Goal: Task Accomplishment & Management: Use online tool/utility

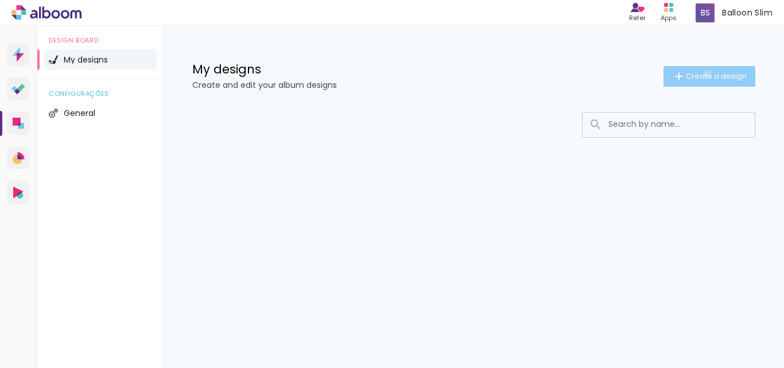
click at [707, 73] on span "Create a design" at bounding box center [716, 75] width 61 height 7
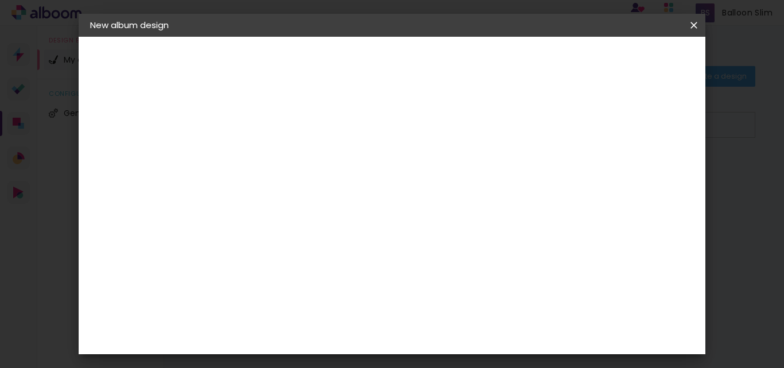
click at [278, 162] on input at bounding box center [278, 154] width 0 height 18
click at [278, 153] on input at bounding box center [278, 154] width 0 height 18
type input "dfdsfsd"
type paper-input "dfdsfsd"
click at [325, 55] on paper-button "Next" at bounding box center [304, 61] width 41 height 20
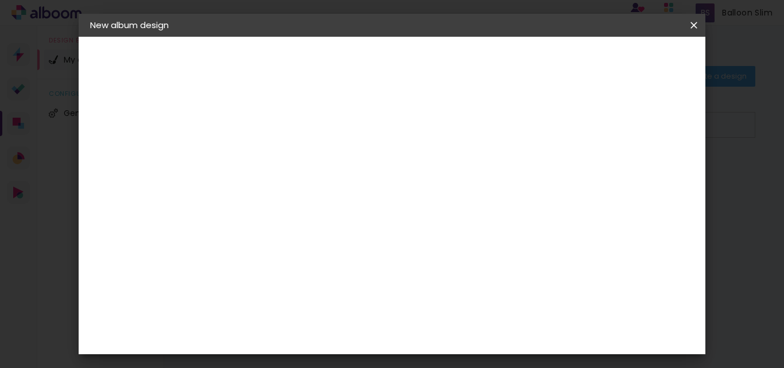
click at [0, 0] on slot "Free Size" at bounding box center [0, 0] width 0 height 0
click at [0, 0] on slot "Next" at bounding box center [0, 0] width 0 height 0
click at [657, 64] on div "mm" at bounding box center [655, 64] width 17 height 17
click at [650, 64] on div "mm" at bounding box center [655, 64] width 17 height 17
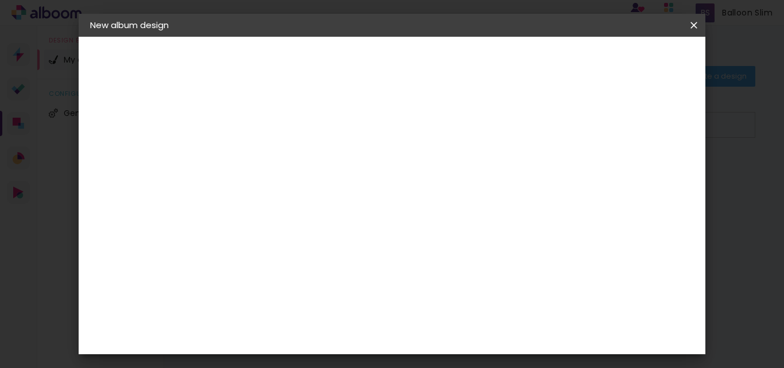
scroll to position [0, 0]
click at [622, 64] on span "Start design" at bounding box center [598, 61] width 48 height 8
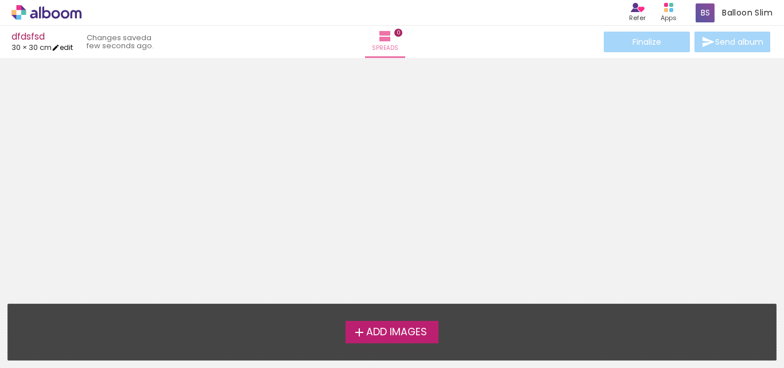
click at [69, 49] on link "edit" at bounding box center [62, 47] width 21 height 10
type input "30"
type input "60"
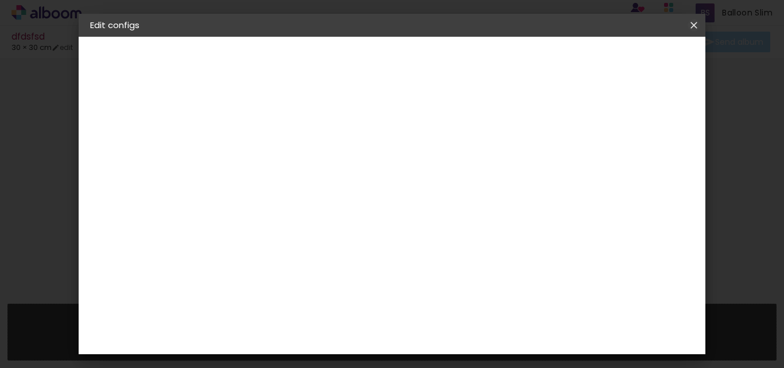
click at [694, 20] on iron-icon at bounding box center [694, 25] width 14 height 11
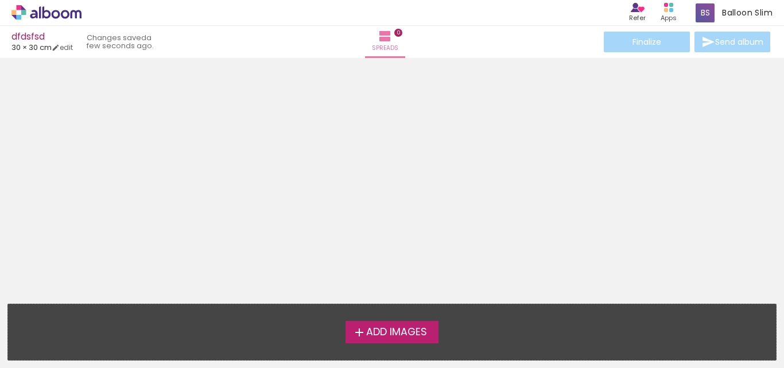
click at [408, 327] on span "Add Images" at bounding box center [396, 332] width 61 height 10
click at [0, 0] on input "file" at bounding box center [0, 0] width 0 height 0
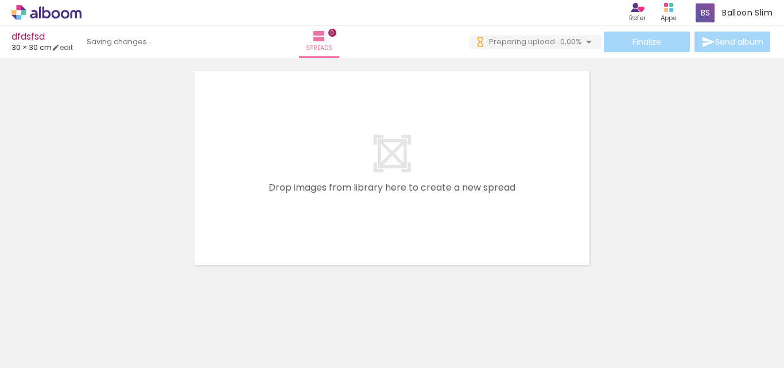
scroll to position [36, 0]
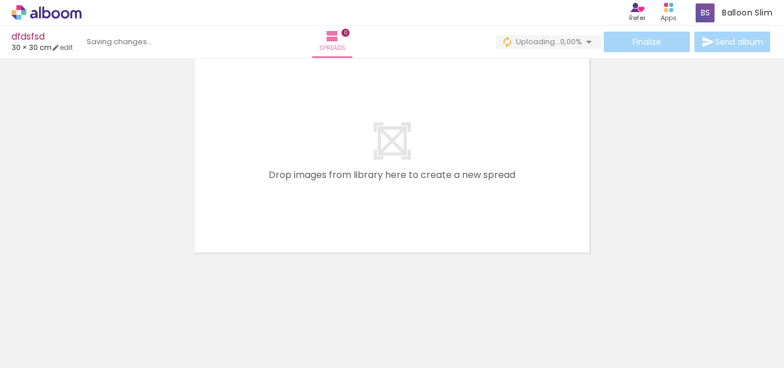
click at [53, 336] on iron-icon at bounding box center [48, 333] width 9 height 9
click at [59, 336] on div at bounding box center [36, 331] width 59 height 20
